Goal: Information Seeking & Learning: Check status

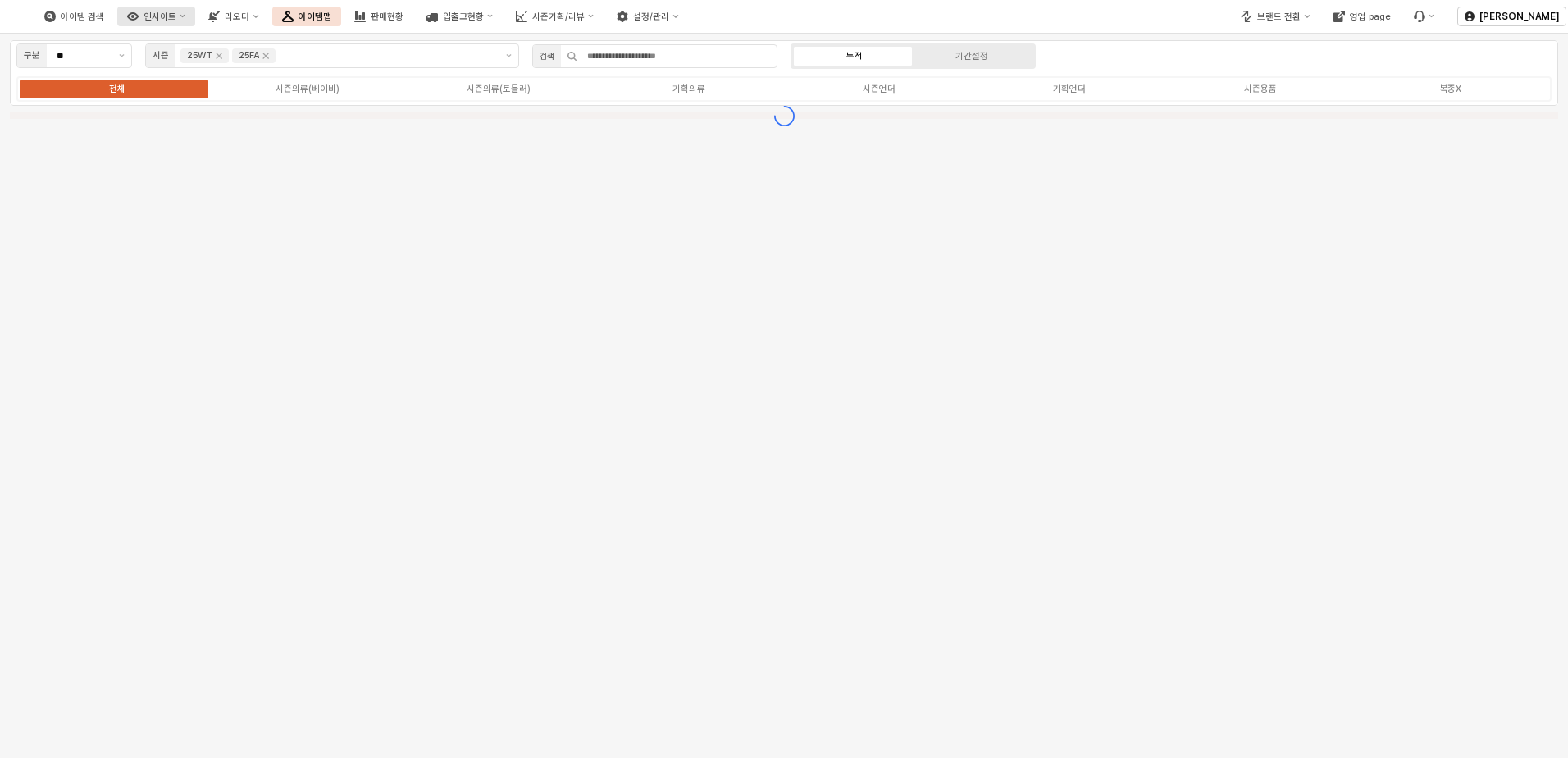
click at [176, 12] on div "인사이트" at bounding box center [159, 17] width 33 height 11
click at [240, 124] on div "판매율 - 시즌" at bounding box center [241, 127] width 89 height 13
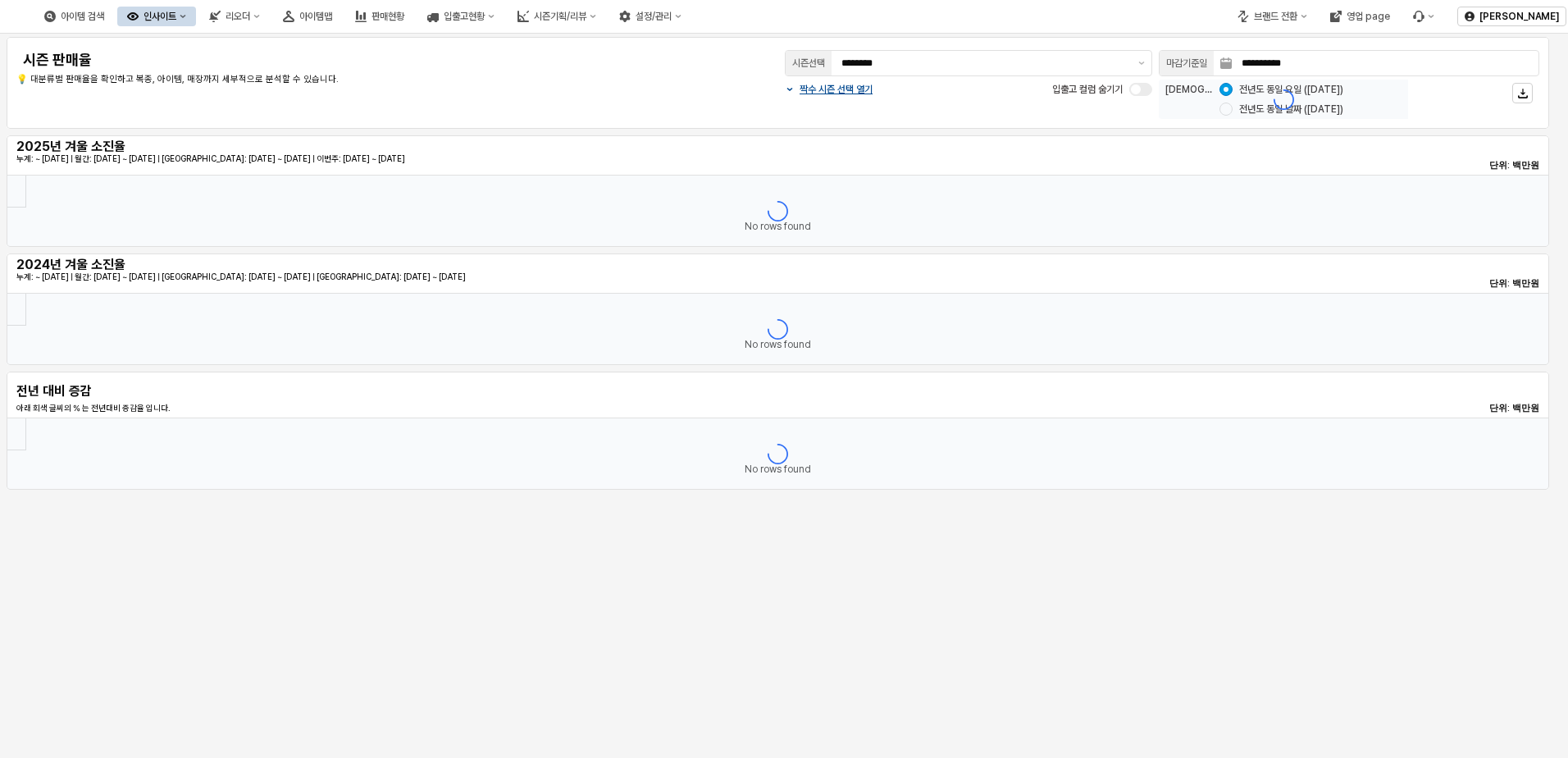
type input "********"
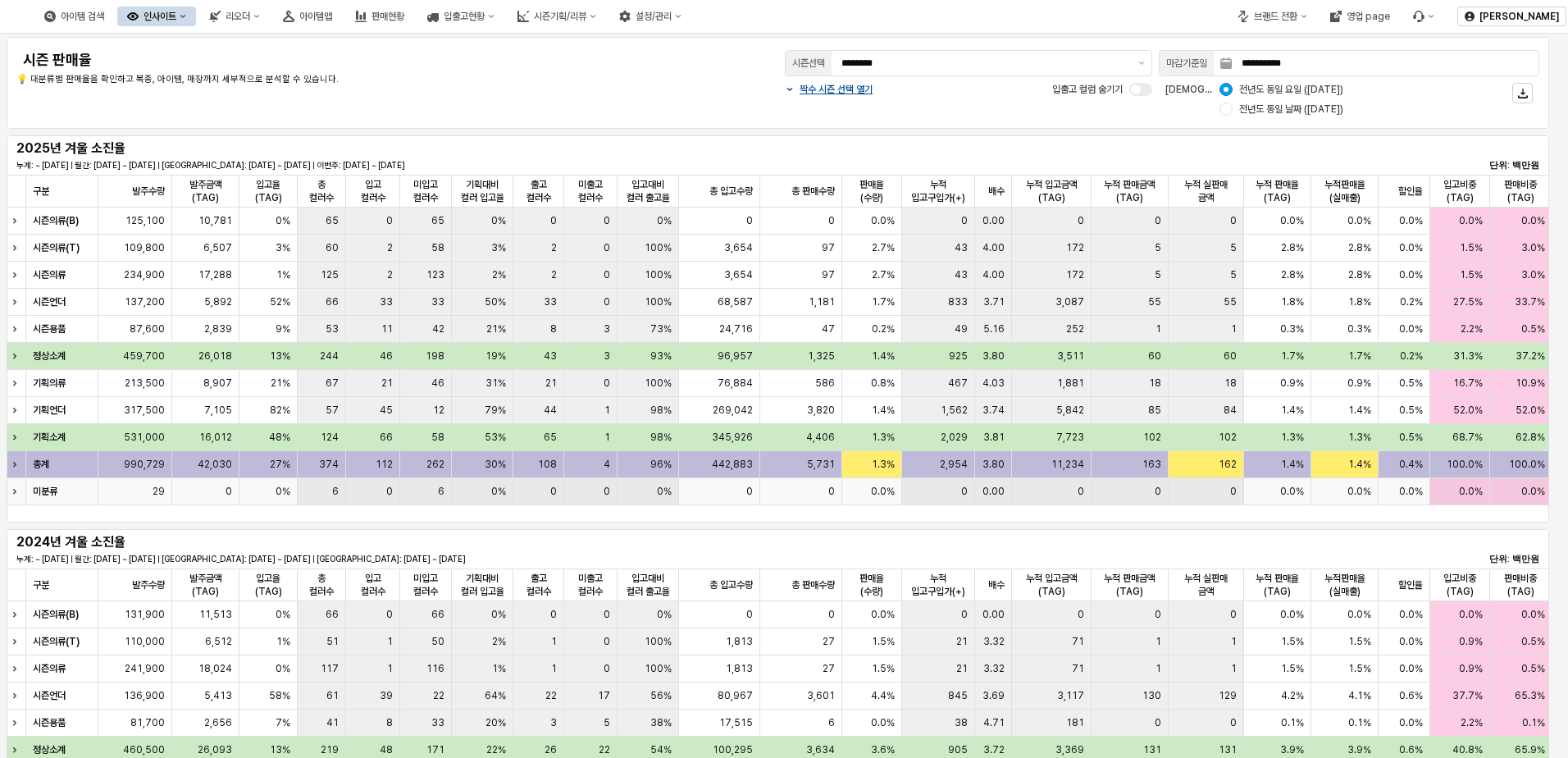
click at [132, 481] on div "29" at bounding box center [135, 492] width 74 height 27
click at [338, 490] on span "6" at bounding box center [335, 490] width 7 height 13
click at [324, 490] on div "6" at bounding box center [322, 492] width 48 height 27
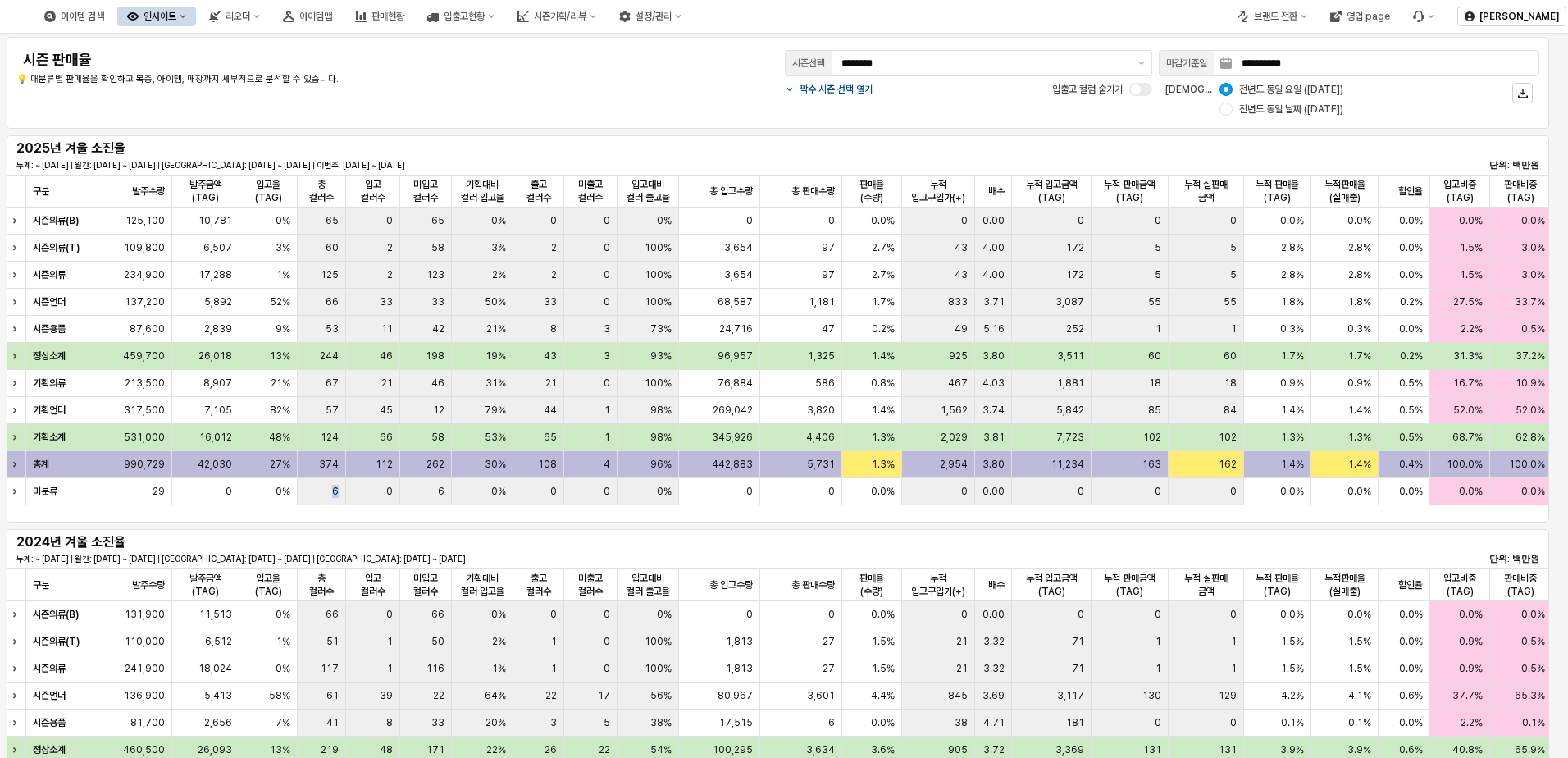
click at [324, 490] on div "6" at bounding box center [322, 492] width 48 height 27
drag, startPoint x: 324, startPoint y: 490, endPoint x: 350, endPoint y: 487, distance: 26.2
click at [350, 487] on div "0" at bounding box center [374, 492] width 55 height 27
click at [10, 485] on div "Expand row" at bounding box center [17, 491] width 21 height 26
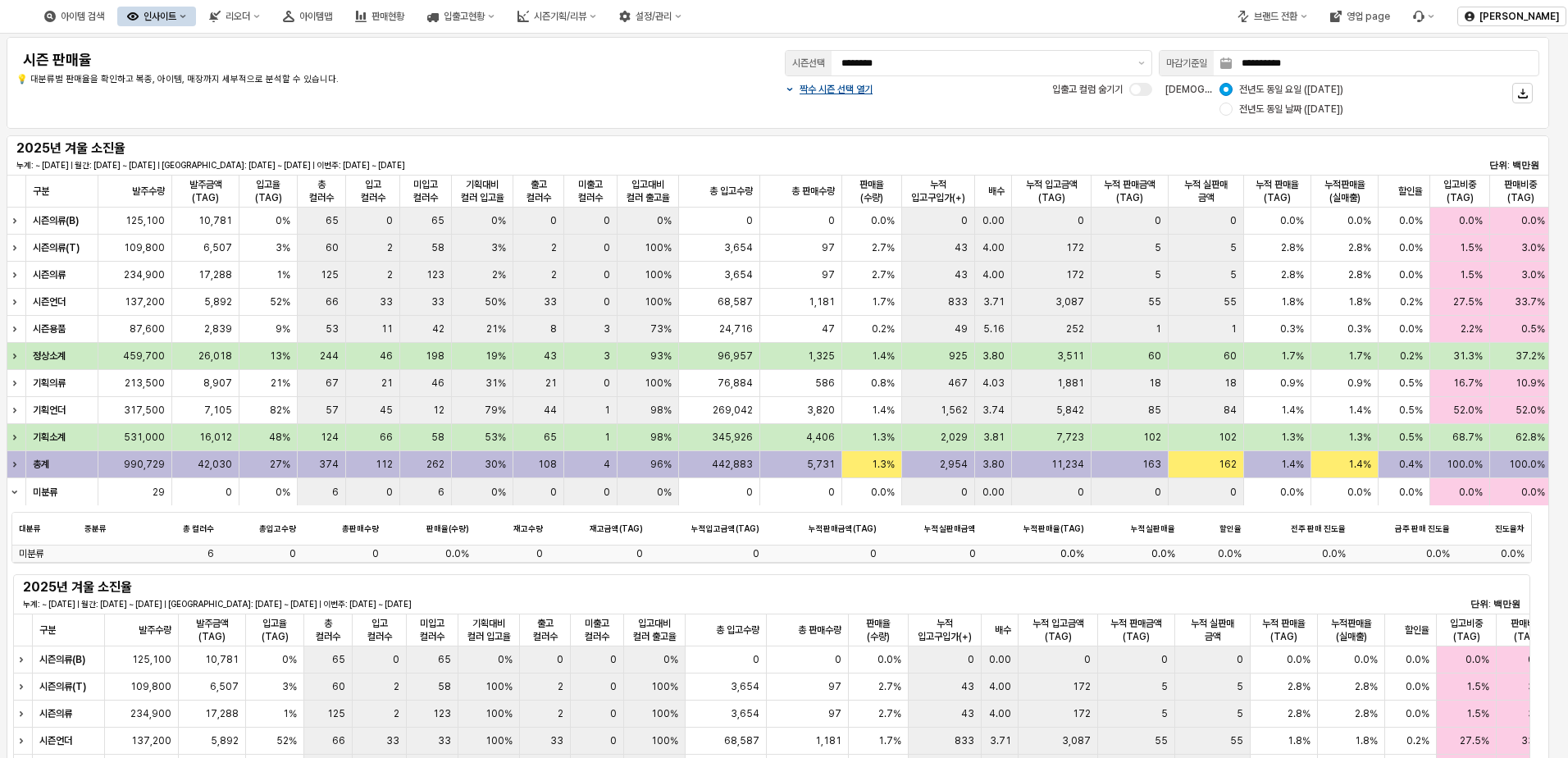
click at [205, 552] on div "6" at bounding box center [181, 554] width 76 height 17
click at [205, 552] on div "**********" at bounding box center [784, 379] width 1568 height 758
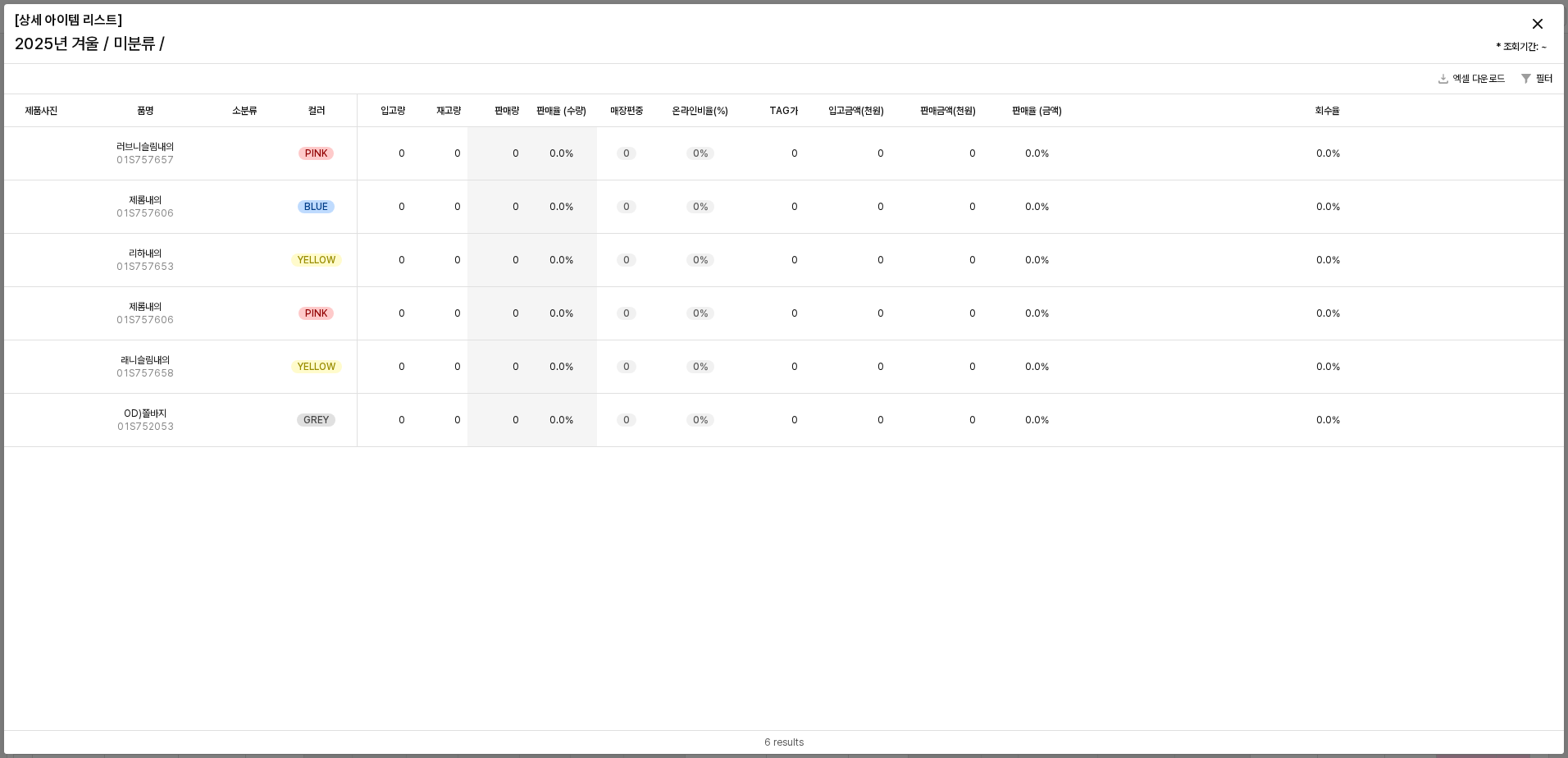
drag, startPoint x: 205, startPoint y: 552, endPoint x: 173, endPoint y: 463, distance: 94.6
click at [173, 463] on div "제품사진 제품사진 품명 품명 소분류 소분류 컬러 컬러 입고량 입고량 재고량 재고량 판매량 판매량 판매율 (수량) 판매율 (수량) 매장편중 매장…" at bounding box center [784, 412] width 1560 height 635
click at [178, 483] on div "제품사진 제품사진 품명 품명 소분류 소분류 컬러 컬러 입고량 입고량 재고량 재고량 판매량 판매량 판매율 (수량) 판매율 (수량) 매장편중 매장…" at bounding box center [784, 412] width 1560 height 635
